Goal: Task Accomplishment & Management: Complete application form

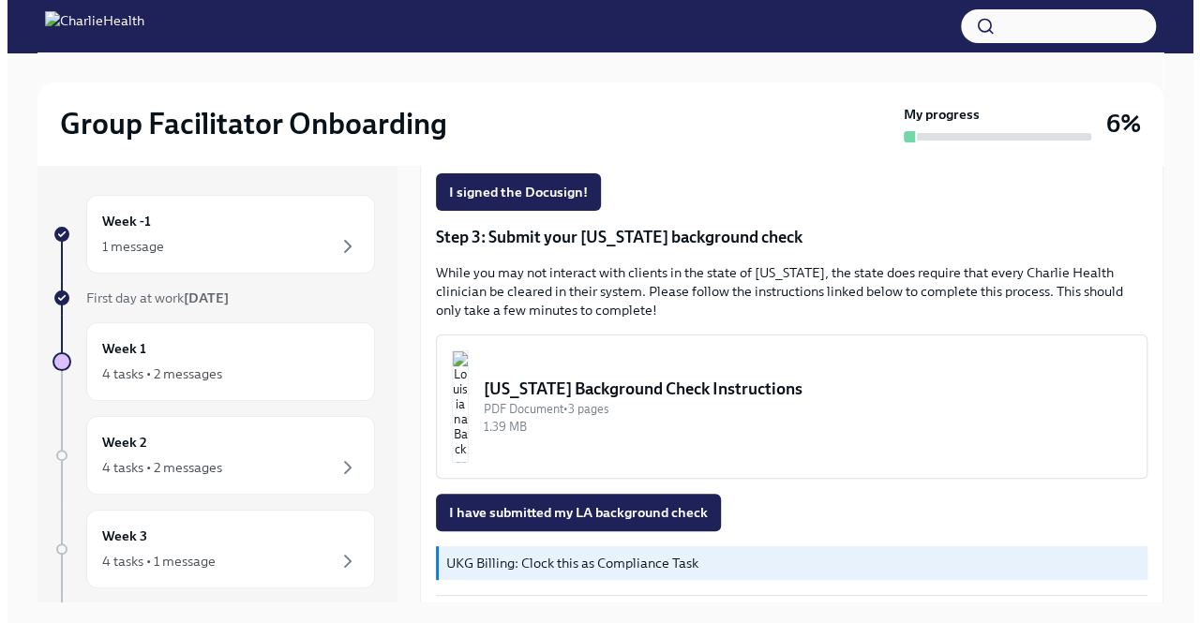
scroll to position [540, 0]
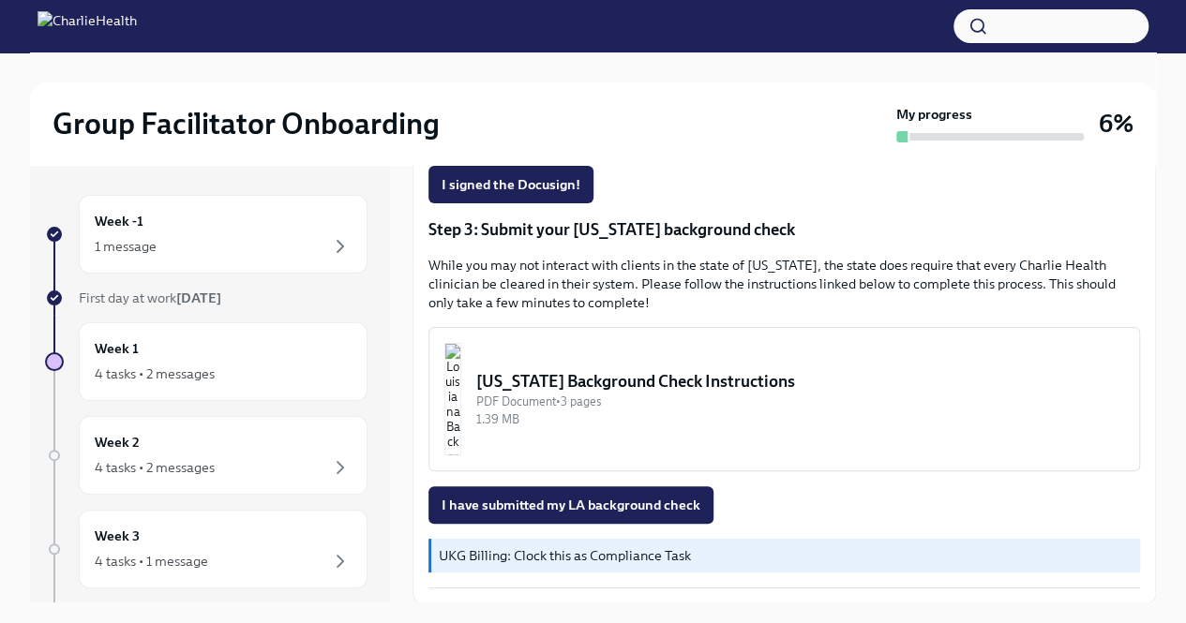
click at [645, 385] on div "[US_STATE] Background Check Instructions" at bounding box center [800, 381] width 648 height 22
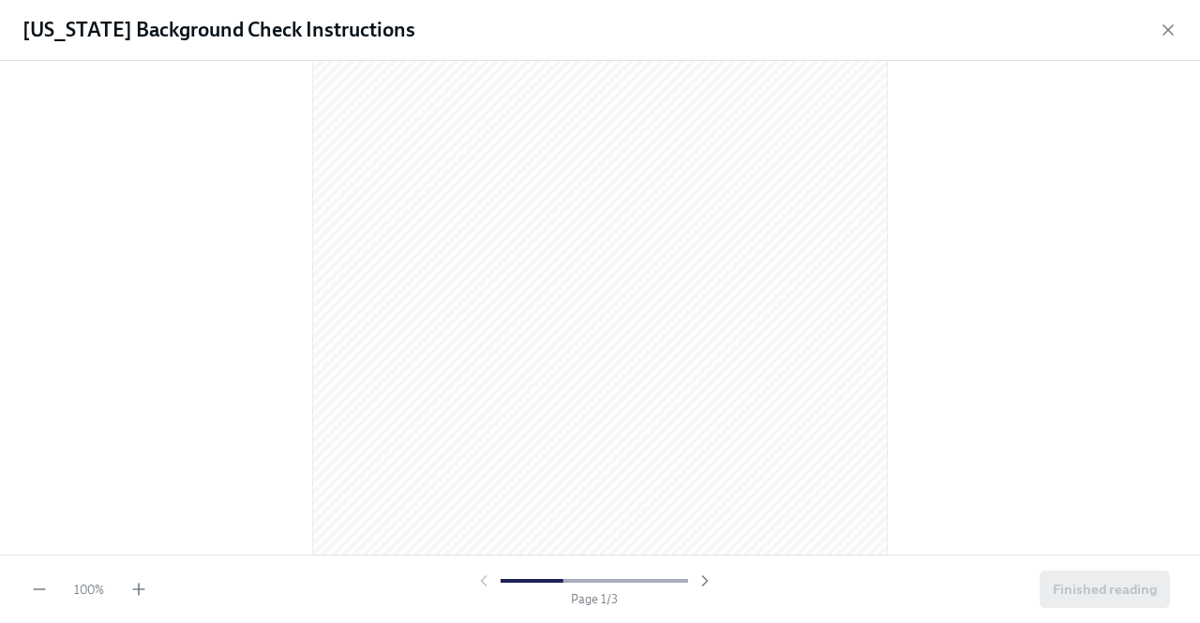
scroll to position [0, 0]
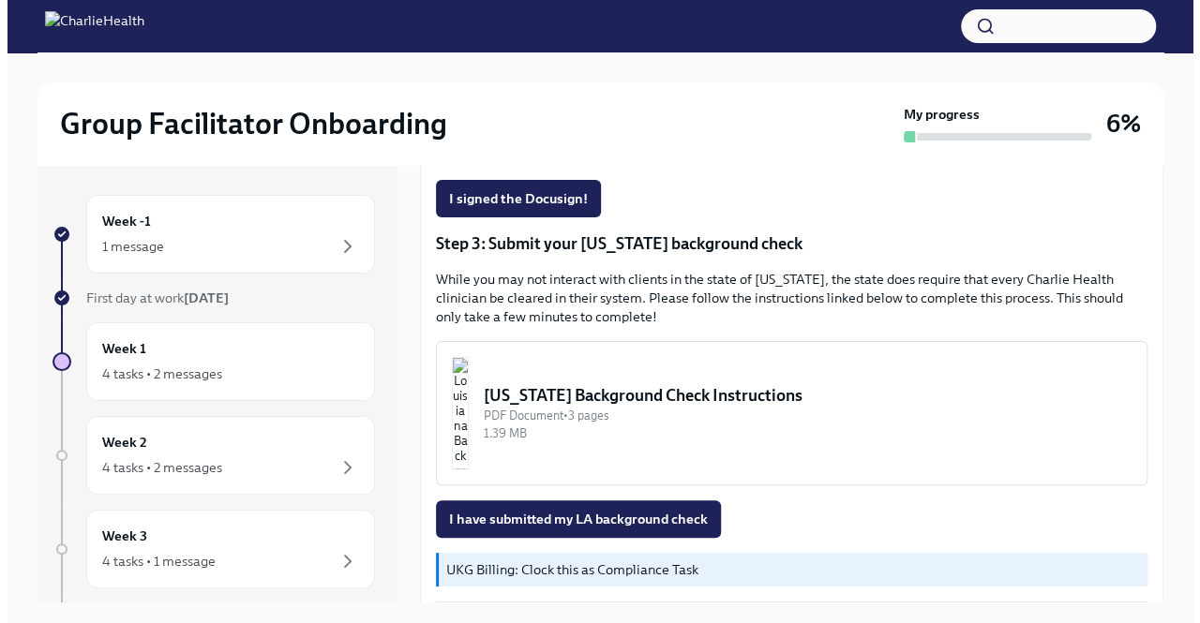
scroll to position [540, 0]
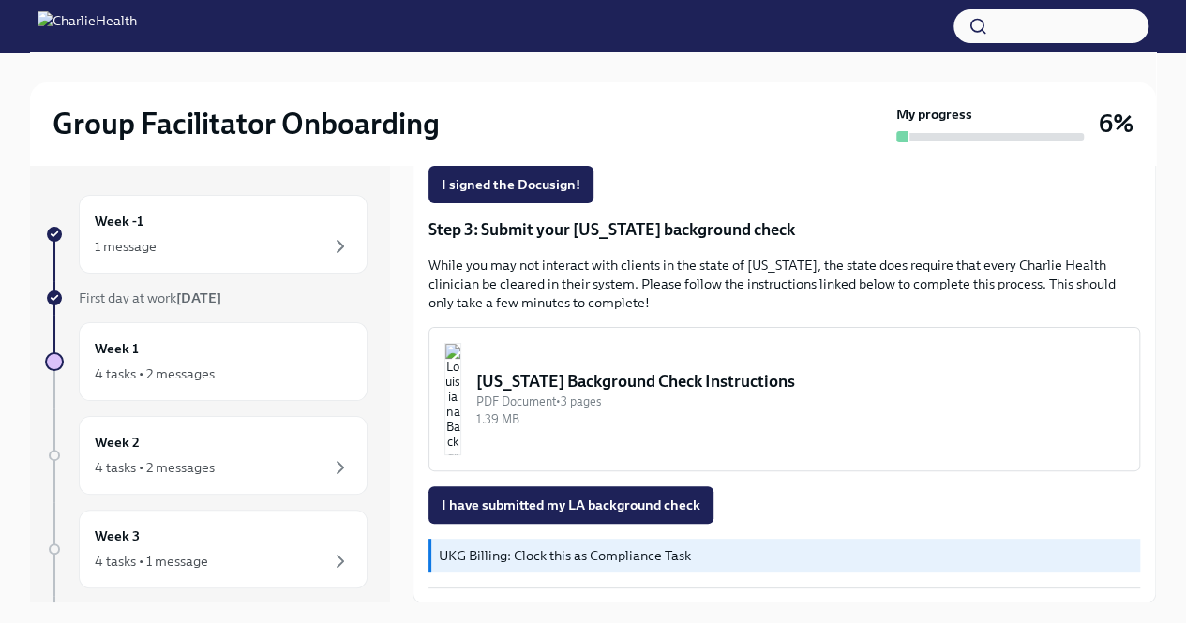
click at [711, 383] on div "[US_STATE] Background Check Instructions" at bounding box center [800, 381] width 648 height 22
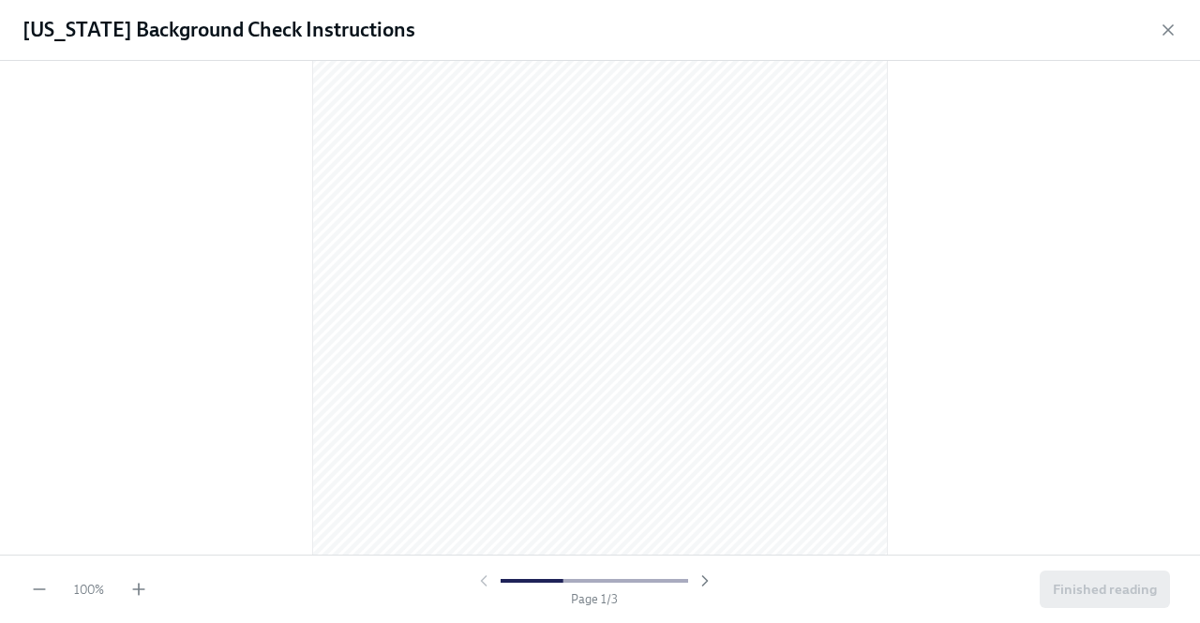
scroll to position [0, 0]
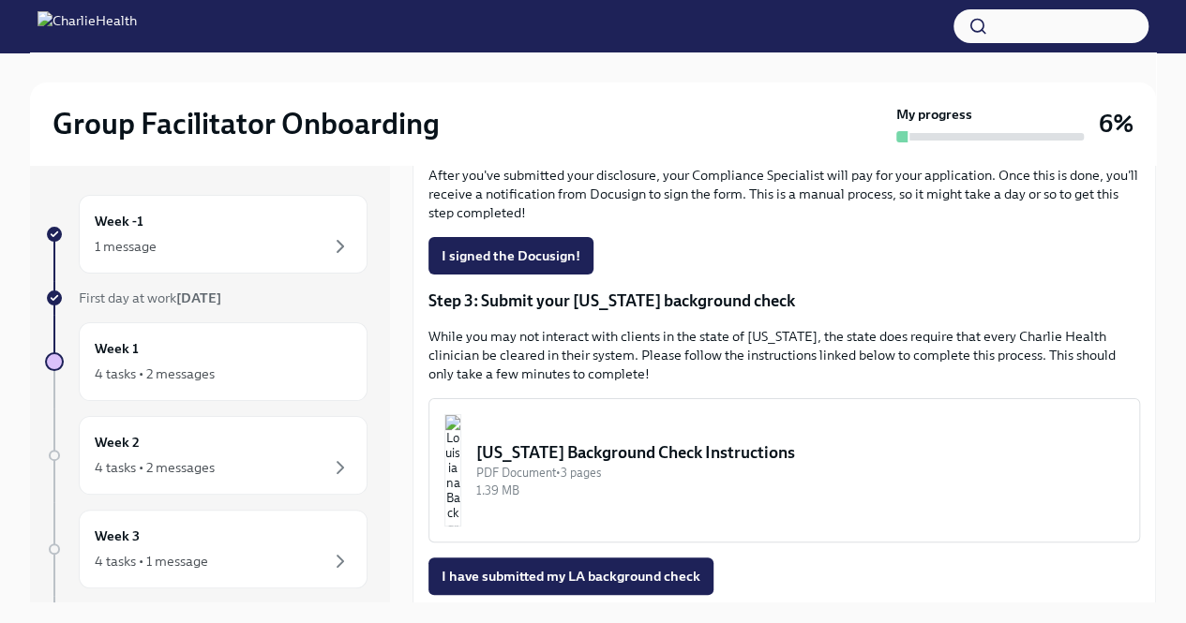
scroll to position [540, 0]
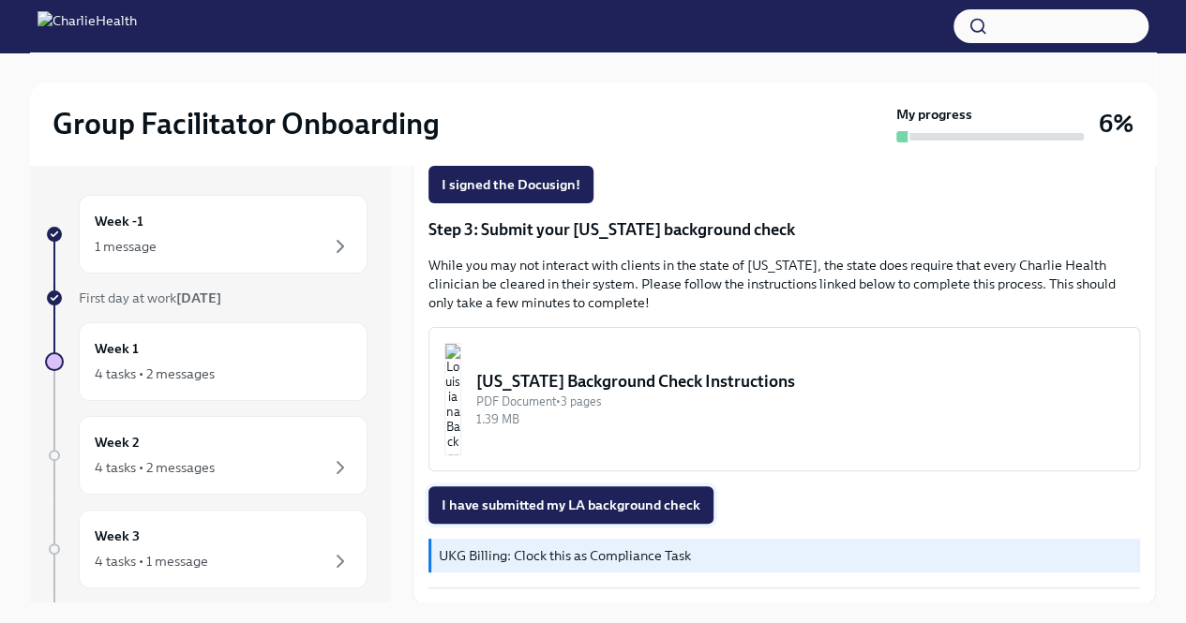
click at [599, 503] on span "I have submitted my LA background check" at bounding box center [570, 505] width 259 height 19
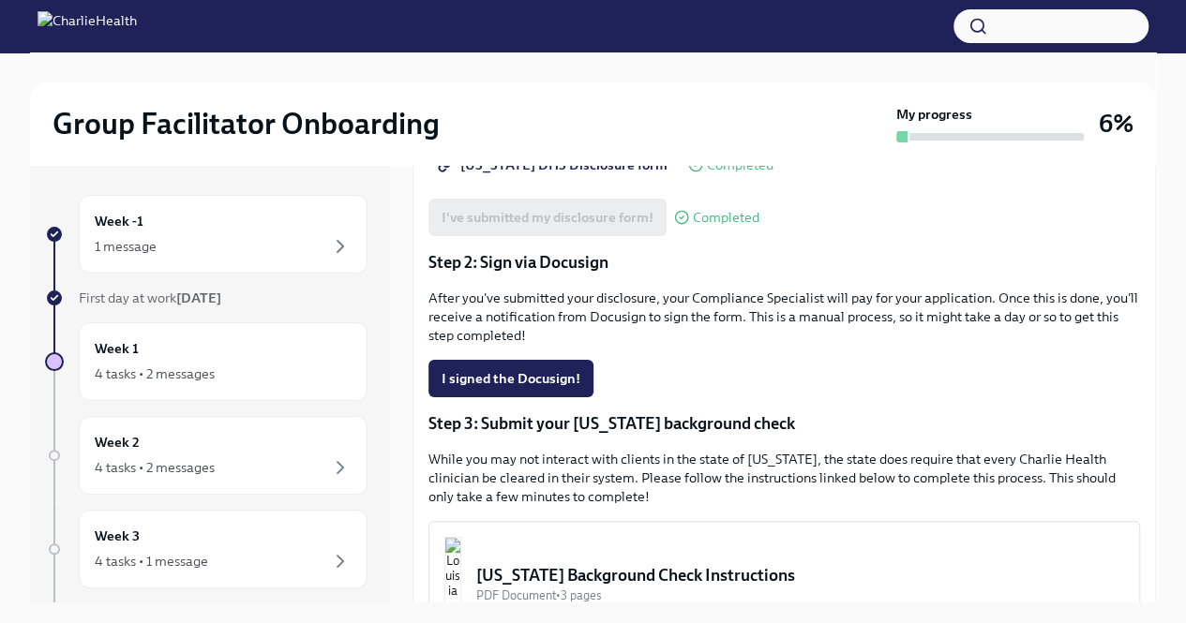
scroll to position [334, 0]
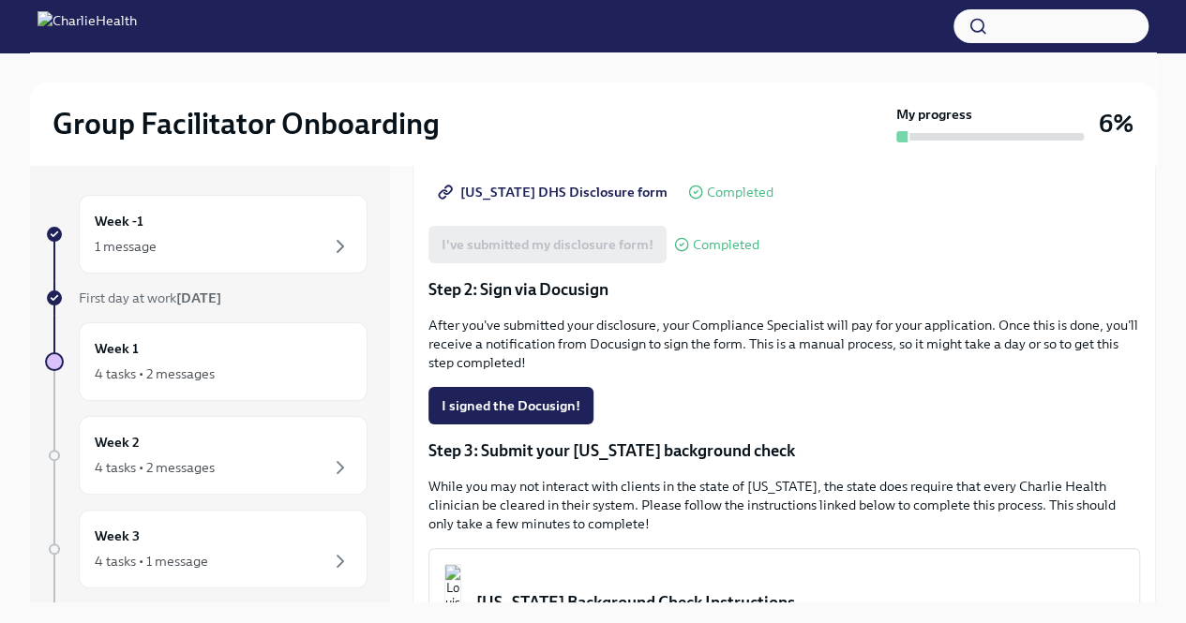
scroll to position [317, 0]
